Goal: Find specific page/section: Find specific page/section

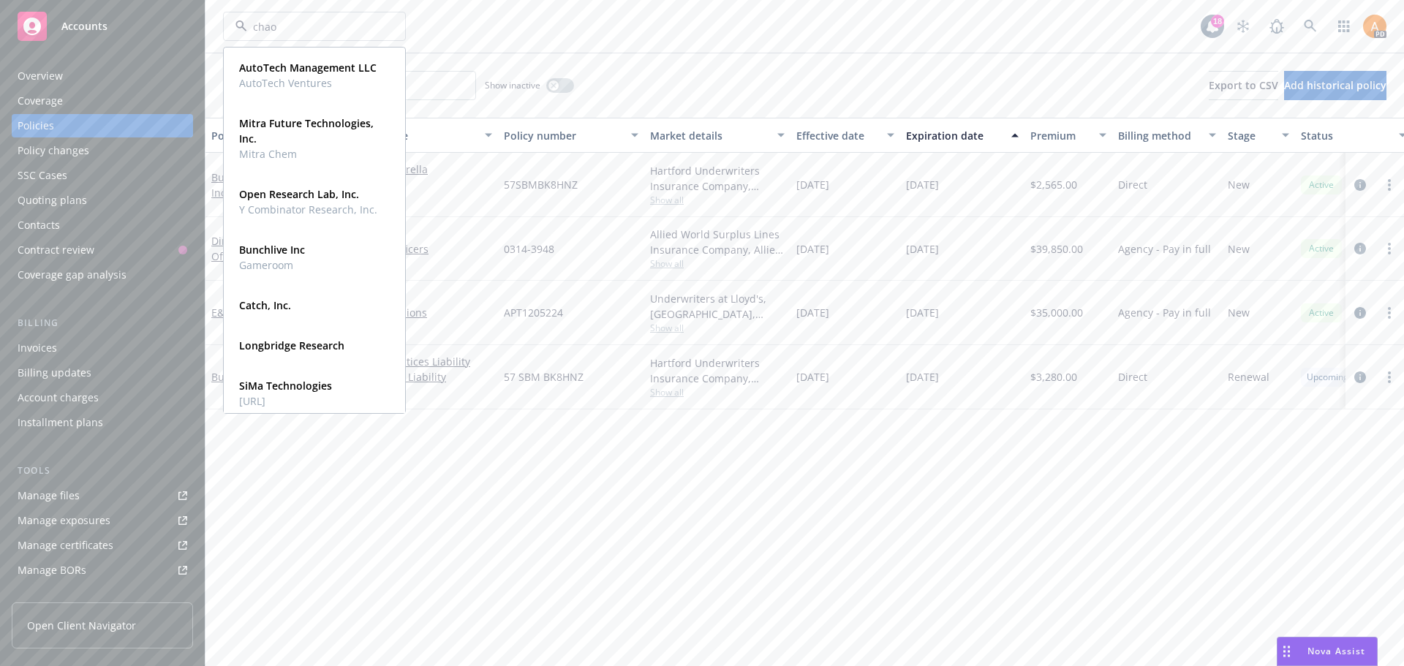
type input "chaos"
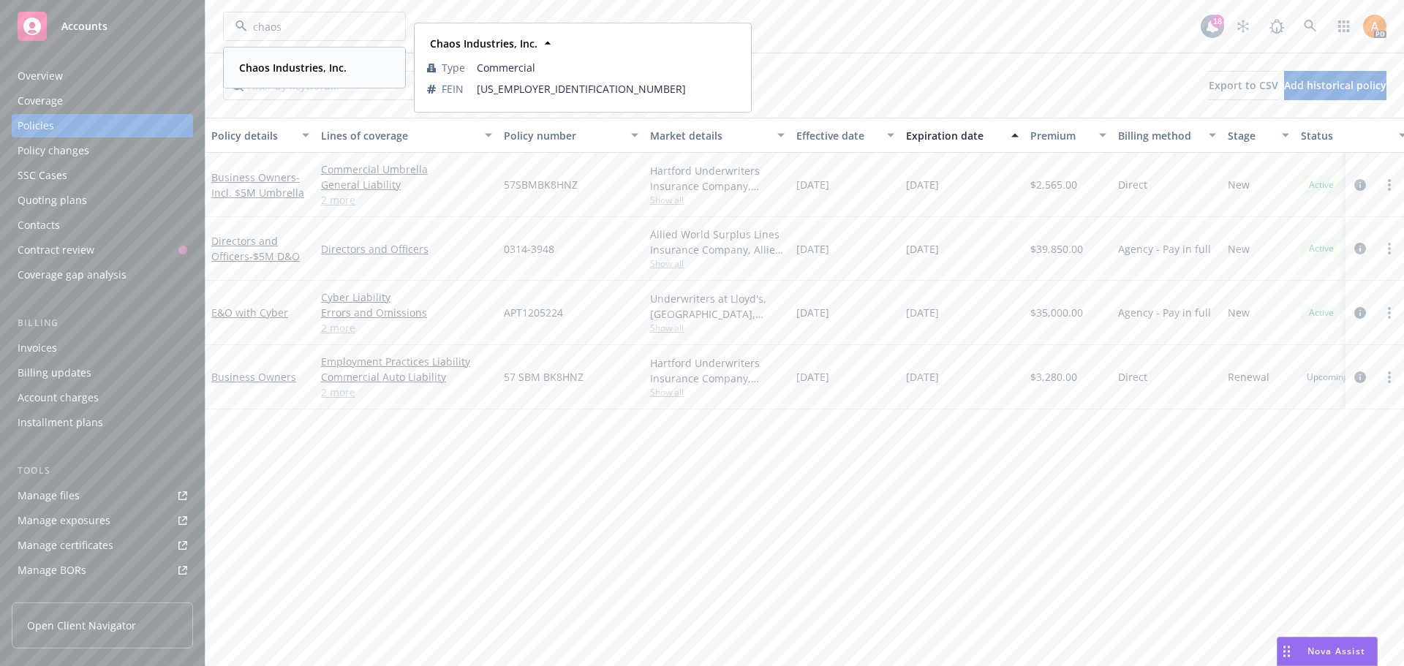
click at [280, 73] on strong "Chaos Industries, Inc." at bounding box center [293, 68] width 108 height 14
